Goal: Navigation & Orientation: Find specific page/section

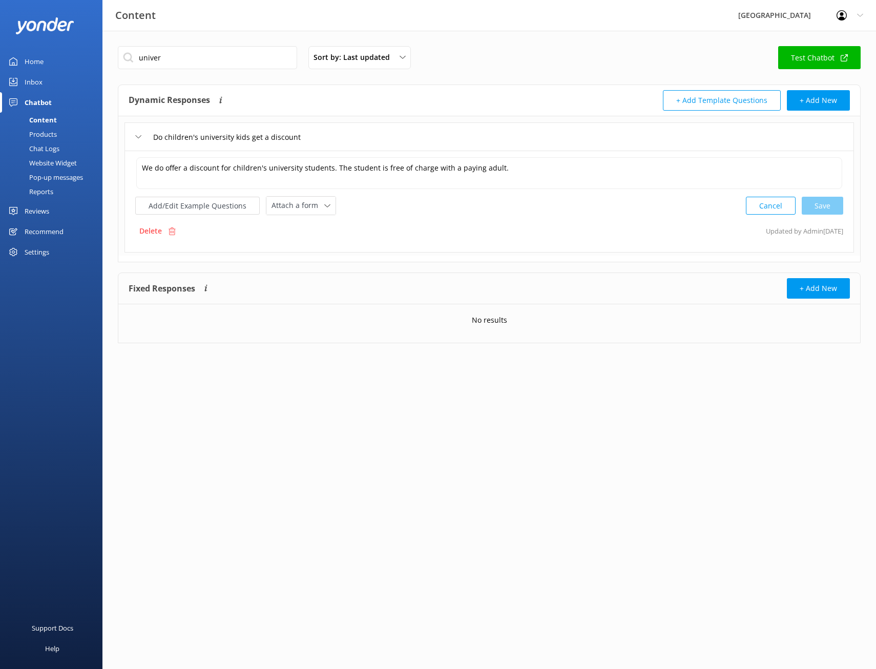
click at [49, 60] on link "Home" at bounding box center [51, 61] width 103 height 21
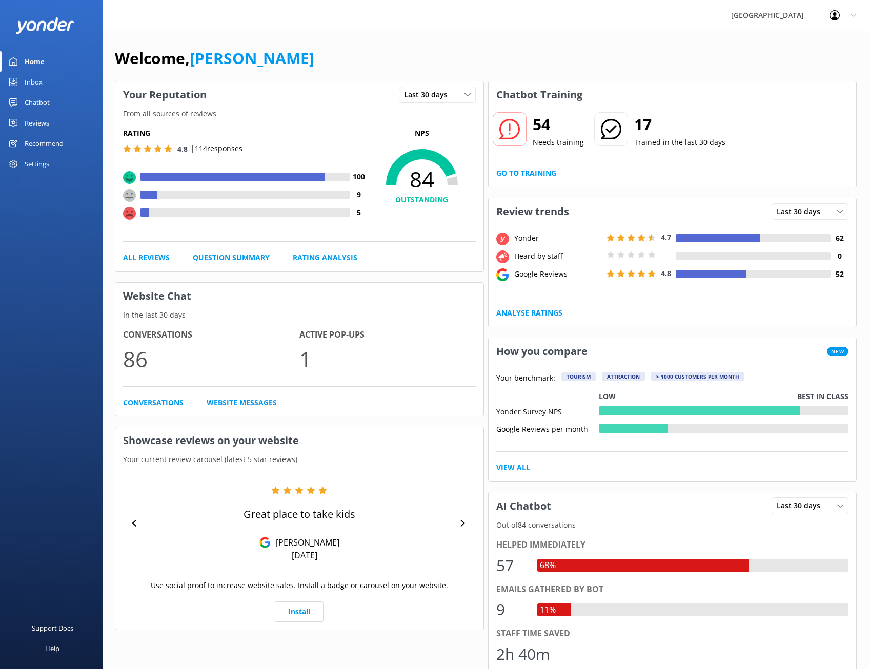
click at [63, 95] on link "Chatbot" at bounding box center [51, 102] width 103 height 21
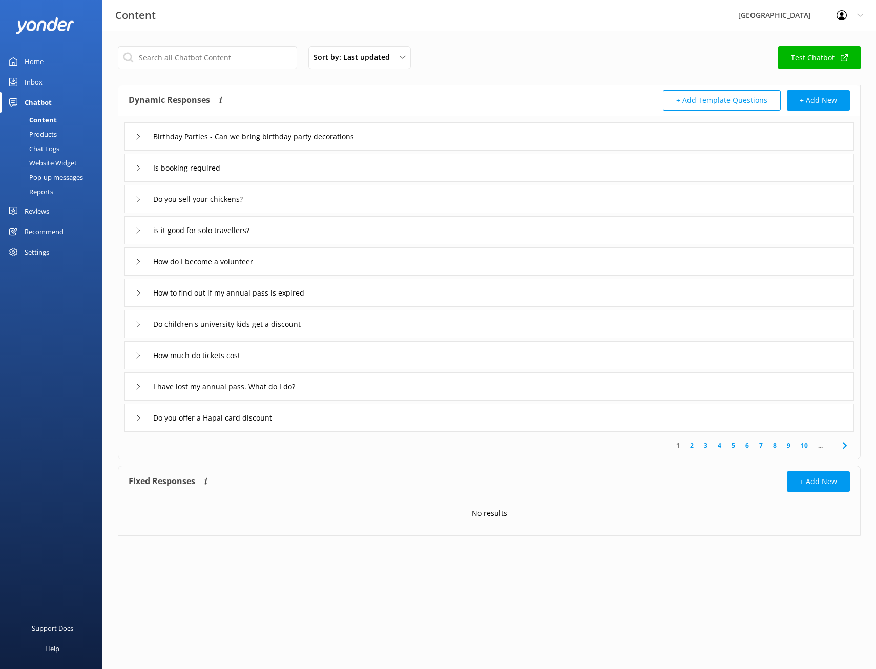
click at [55, 81] on link "Inbox" at bounding box center [51, 82] width 103 height 21
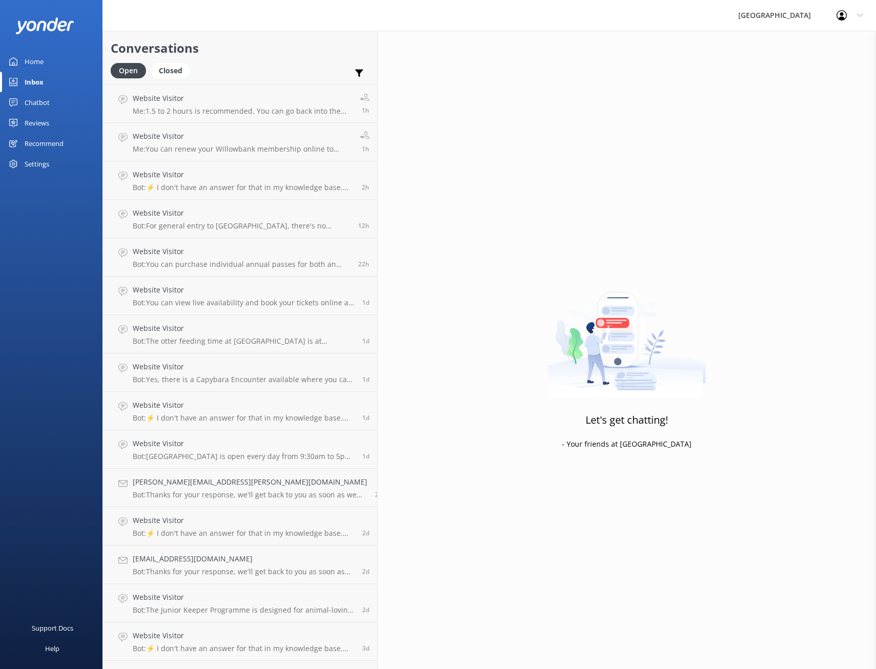
click at [42, 144] on div "Recommend" at bounding box center [44, 143] width 39 height 21
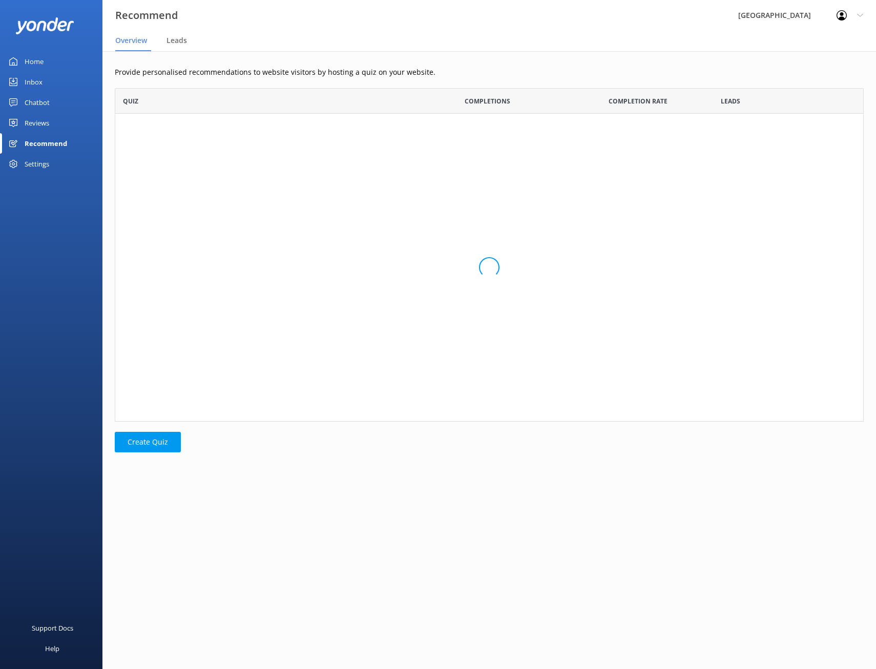
scroll to position [326, 742]
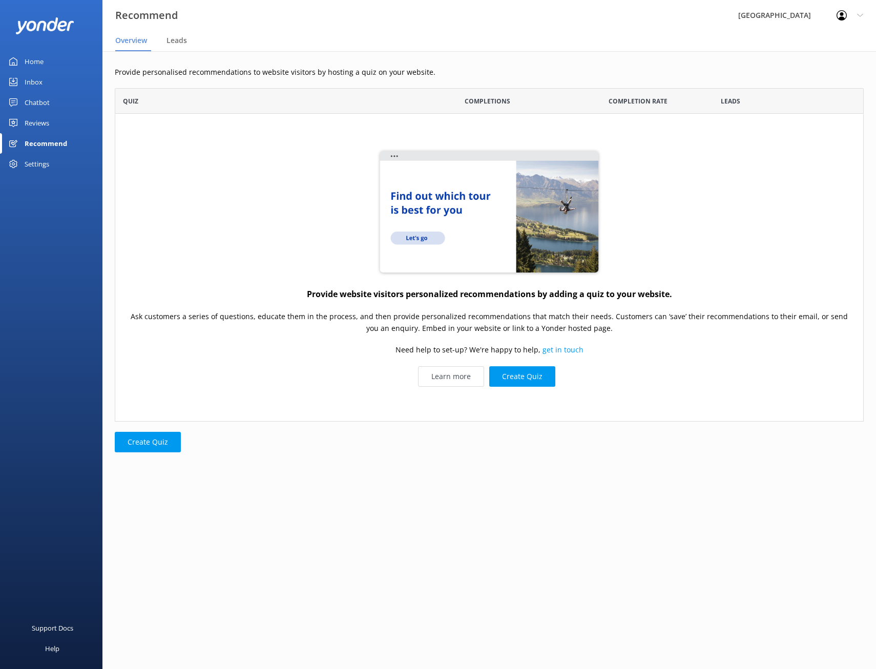
click at [50, 131] on link "Reviews" at bounding box center [51, 123] width 103 height 21
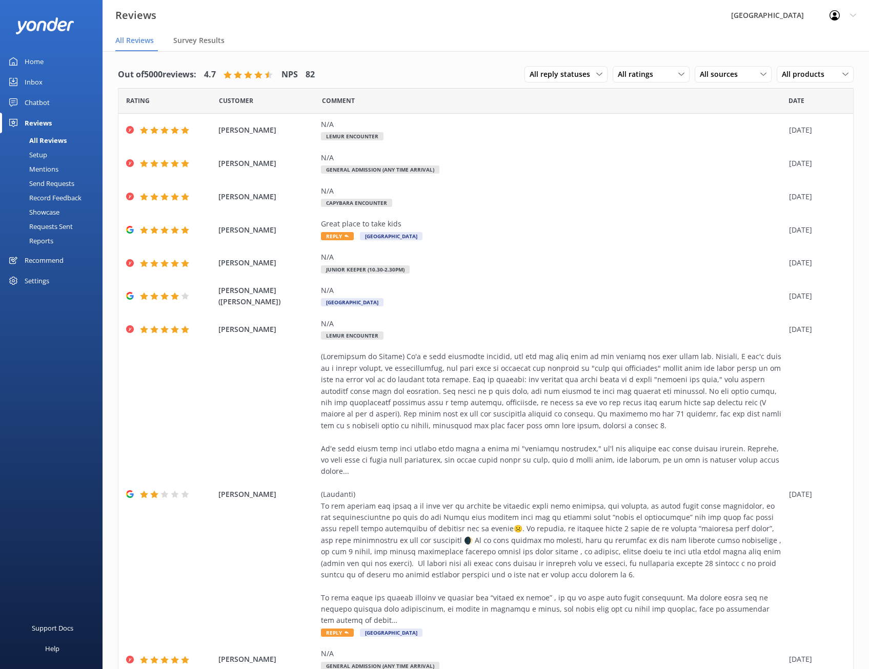
click at [58, 62] on link "Home" at bounding box center [51, 61] width 103 height 21
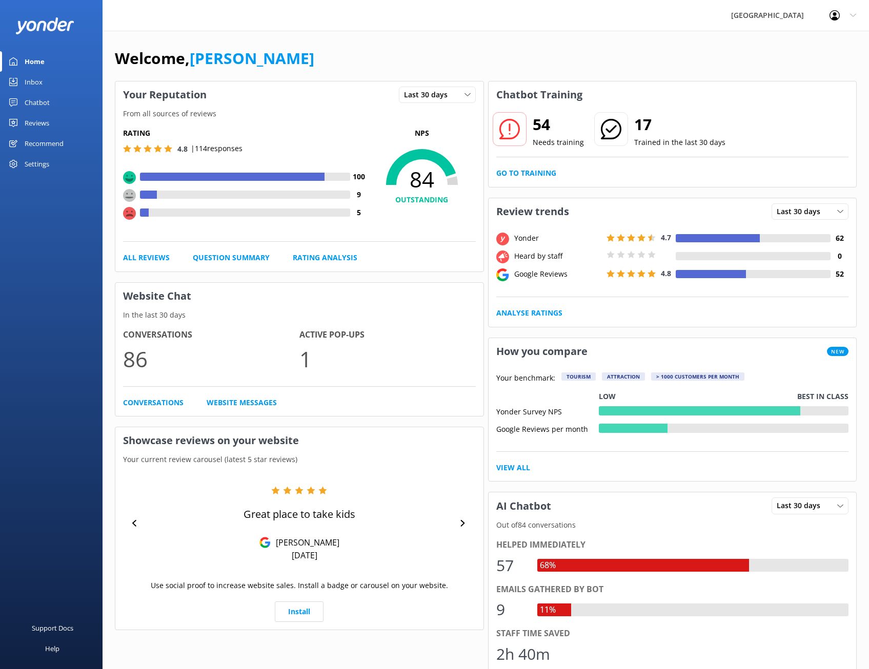
click at [837, 14] on icon at bounding box center [834, 15] width 10 height 10
click at [818, 69] on link "Logout" at bounding box center [818, 69] width 103 height 26
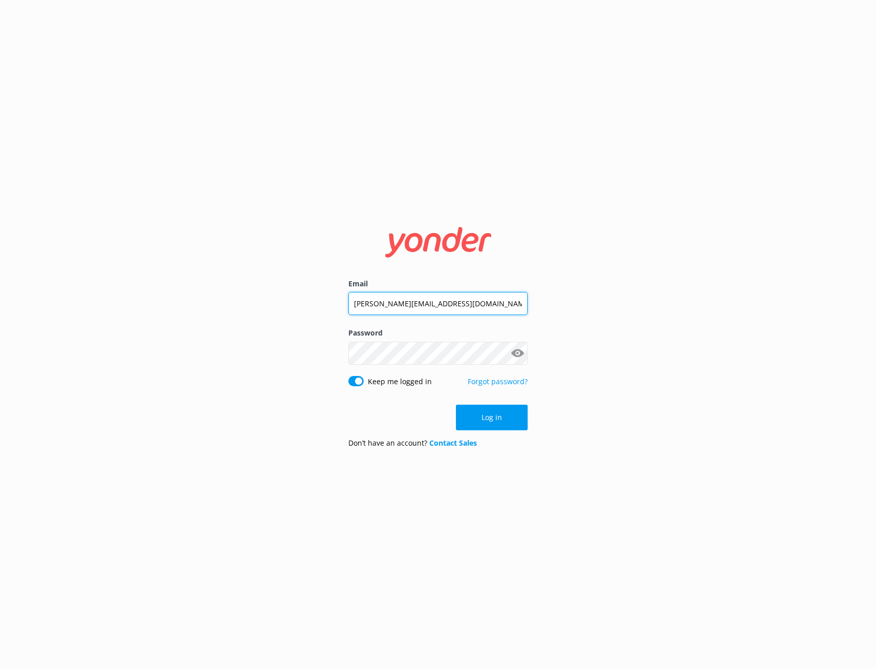
click at [433, 306] on input "[PERSON_NAME][EMAIL_ADDRESS][DOMAIN_NAME]" at bounding box center [438, 303] width 179 height 23
type input "[EMAIL_ADDRESS][DOMAIN_NAME]"
click at [467, 416] on button "Log in" at bounding box center [492, 418] width 72 height 26
